Goal: Information Seeking & Learning: Learn about a topic

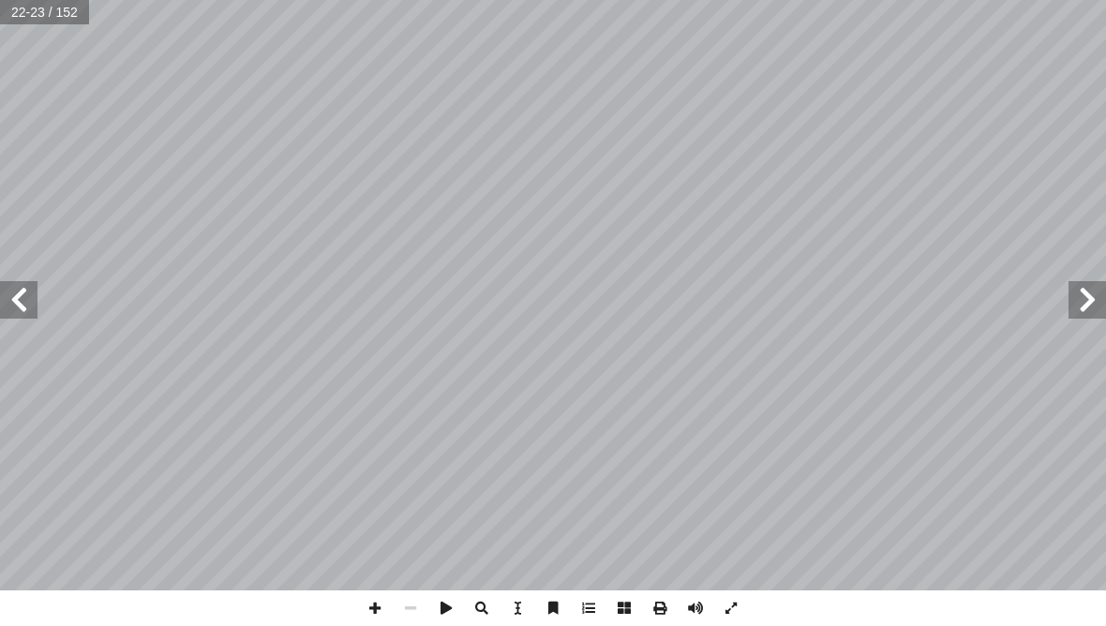
click at [15, 317] on span at bounding box center [18, 299] width 37 height 37
click at [12, 297] on span at bounding box center [18, 299] width 37 height 37
click at [13, 283] on span at bounding box center [18, 299] width 37 height 37
click at [13, 288] on span at bounding box center [18, 299] width 37 height 37
click at [36, 300] on span at bounding box center [18, 299] width 37 height 37
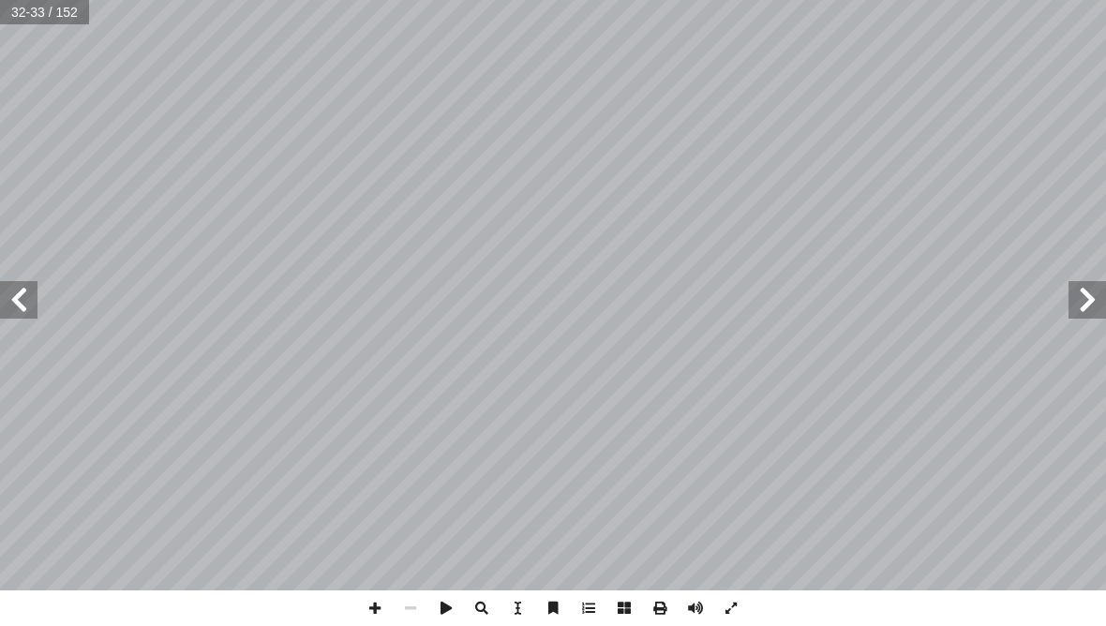
click at [24, 287] on span at bounding box center [18, 299] width 37 height 37
click at [31, 300] on span at bounding box center [18, 299] width 37 height 37
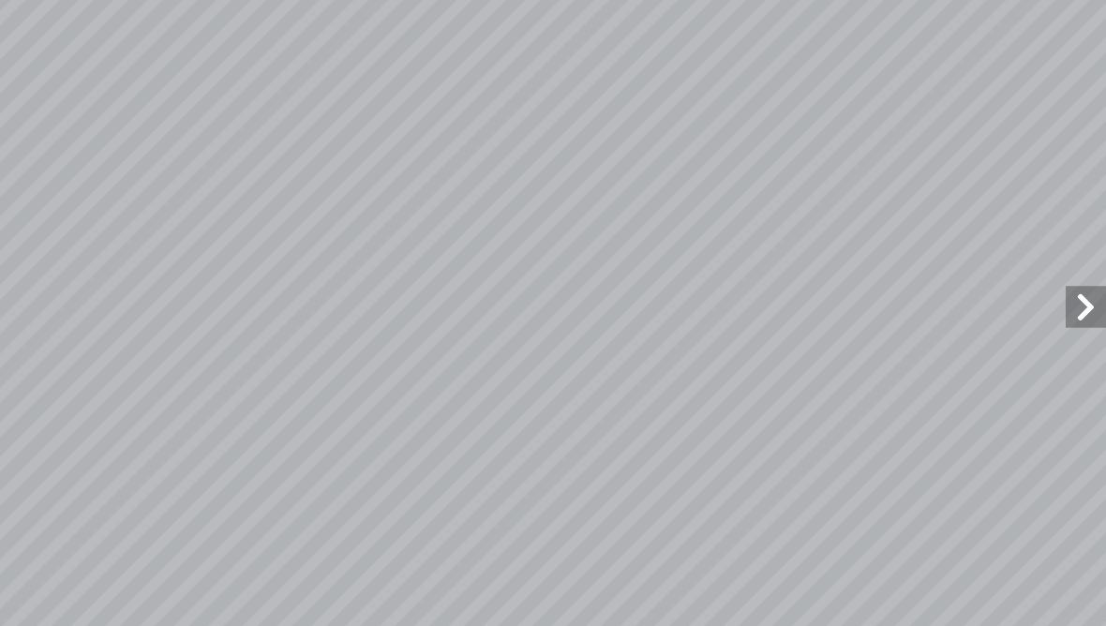
click at [1068, 293] on span at bounding box center [1086, 299] width 37 height 37
click at [22, 281] on span at bounding box center [18, 299] width 37 height 37
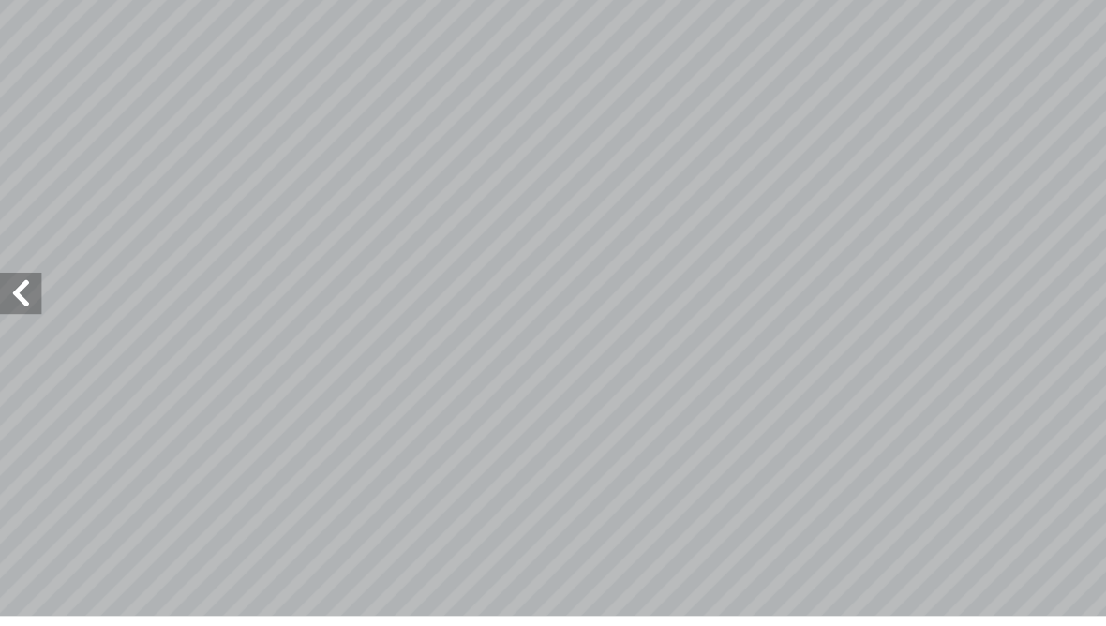
click at [21, 281] on span at bounding box center [18, 299] width 37 height 37
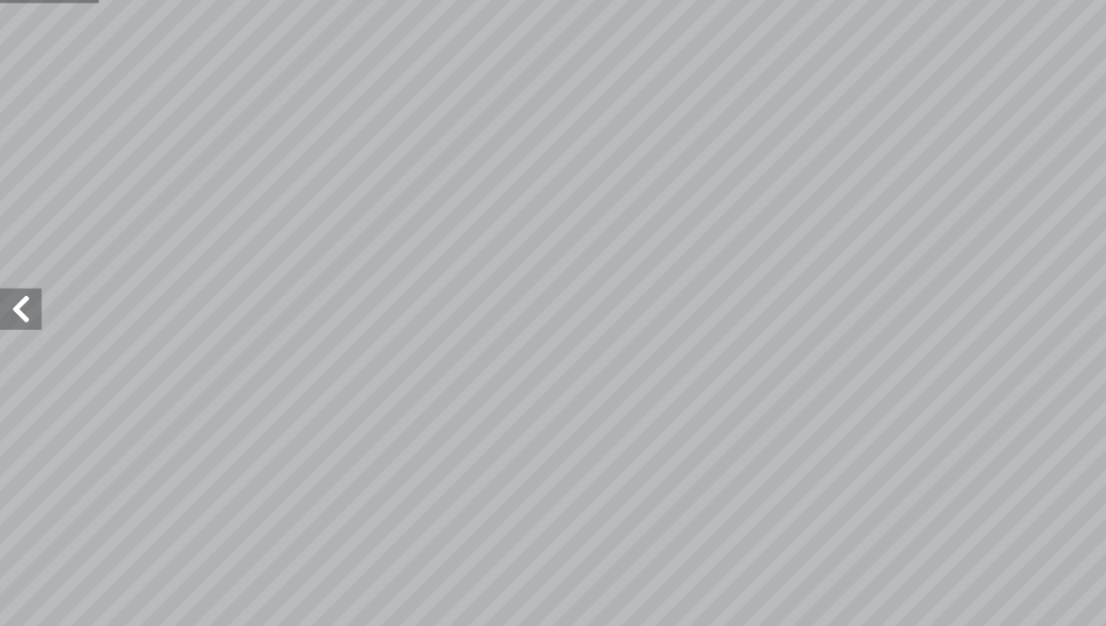
click at [20, 288] on span at bounding box center [18, 299] width 37 height 37
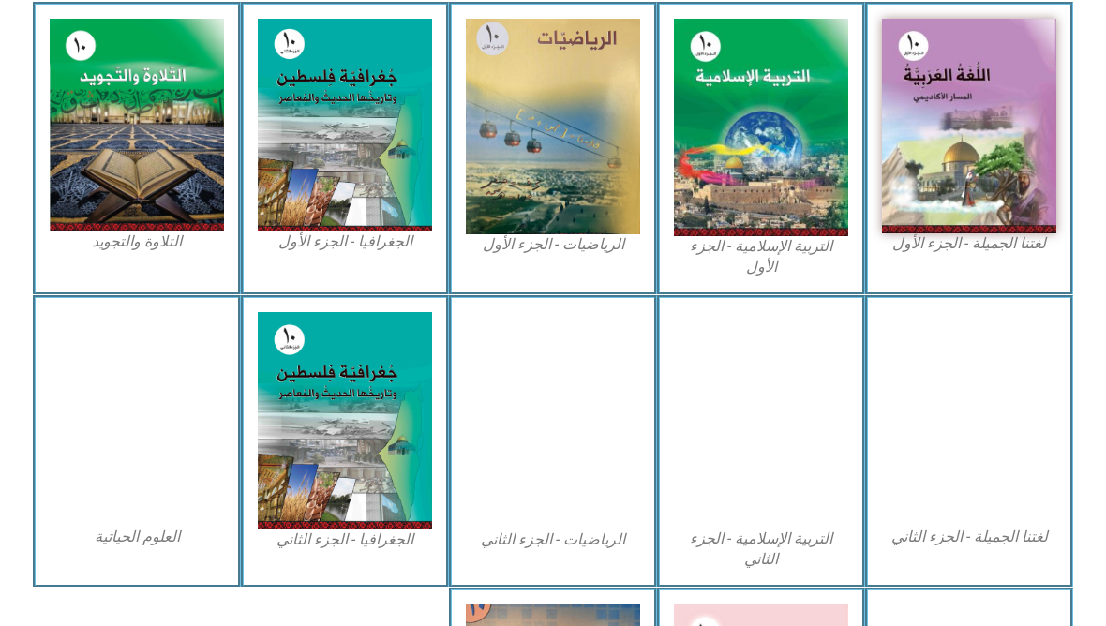
scroll to position [563, 0]
